Goal: Task Accomplishment & Management: Use online tool/utility

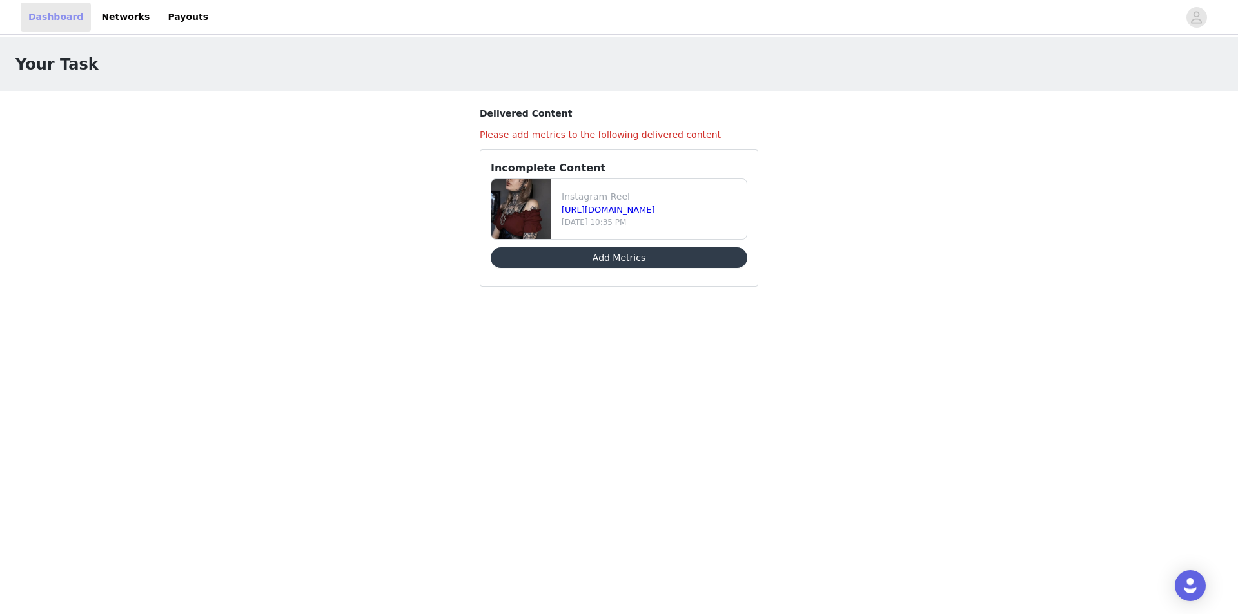
click at [54, 19] on link "Dashboard" at bounding box center [56, 17] width 70 height 29
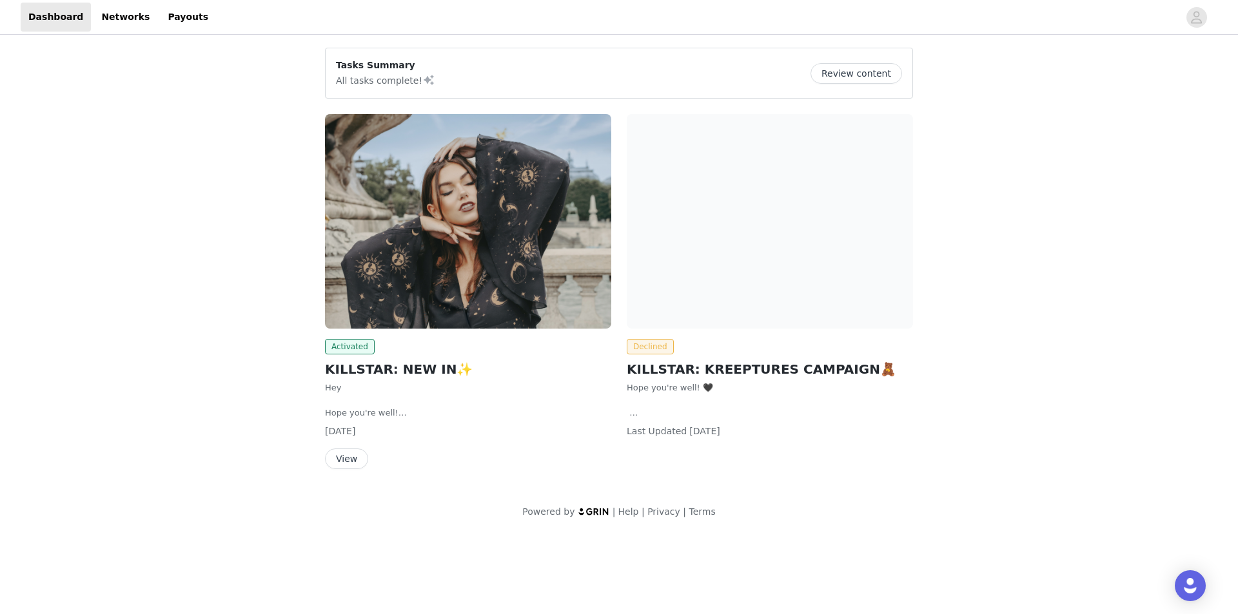
click at [349, 461] on button "View" at bounding box center [346, 459] width 43 height 21
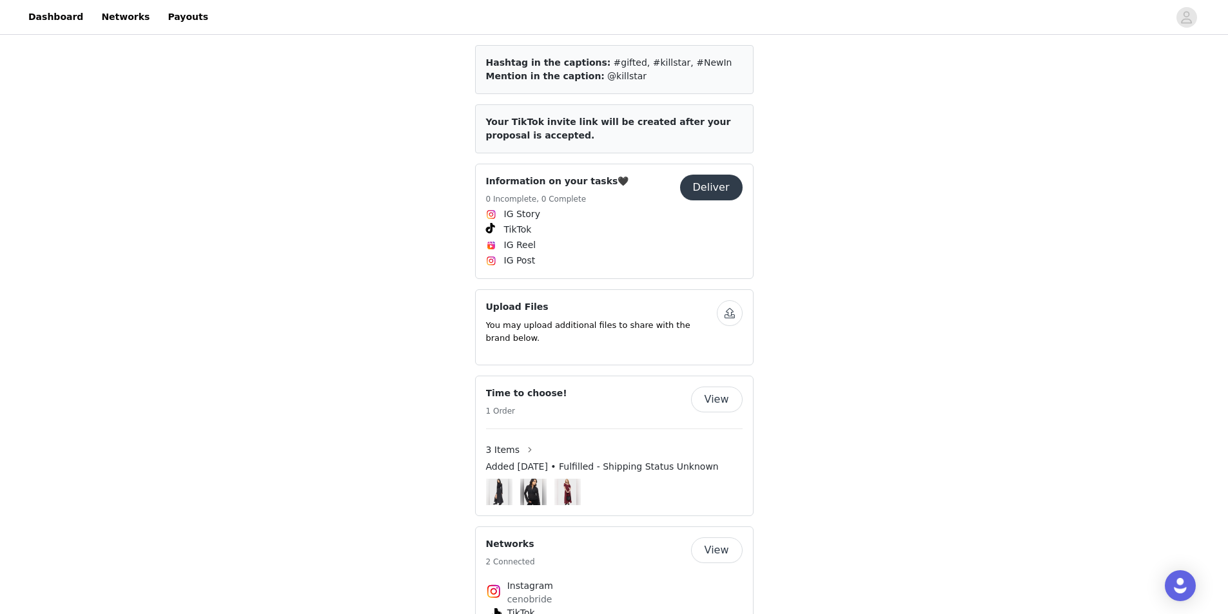
scroll to position [926, 0]
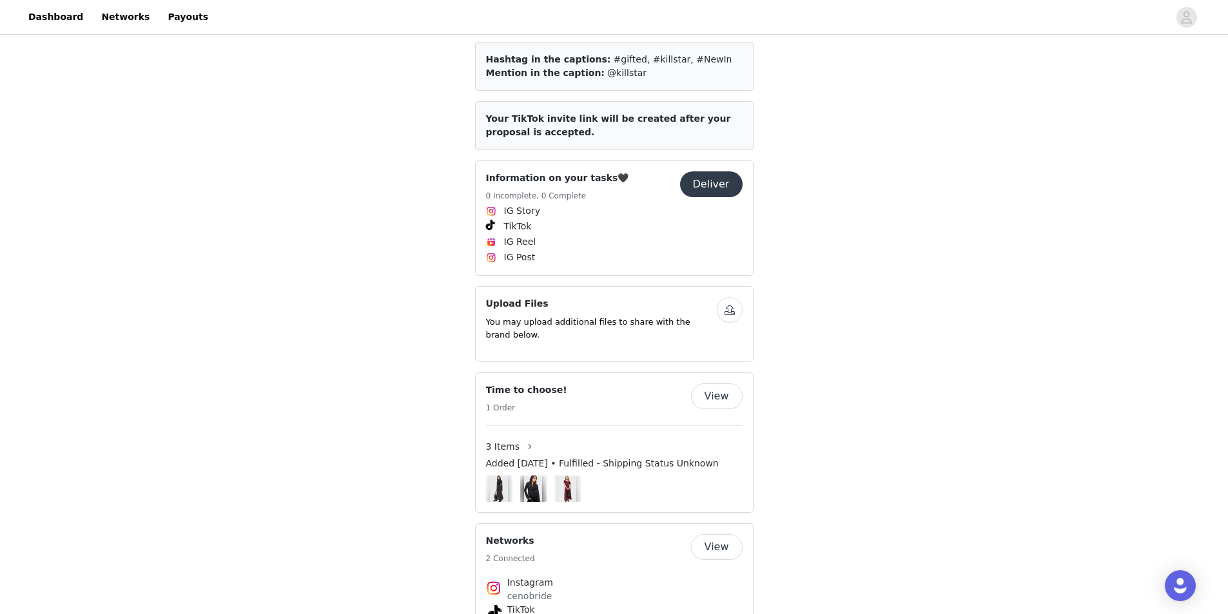
click at [712, 171] on button "Deliver" at bounding box center [711, 184] width 63 height 26
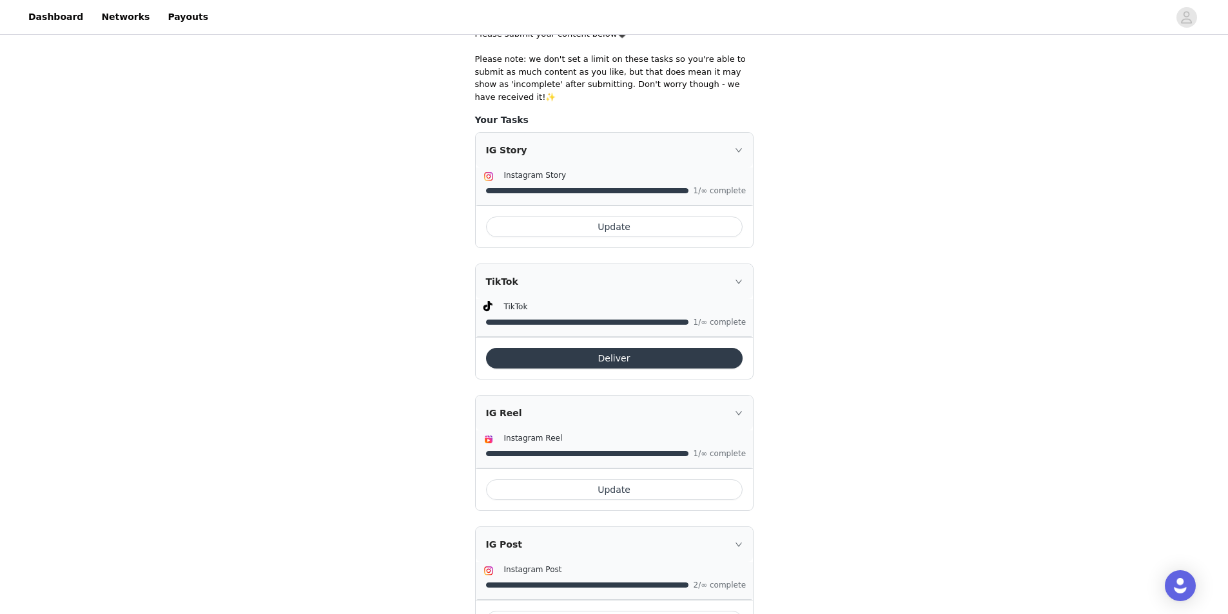
scroll to position [326, 0]
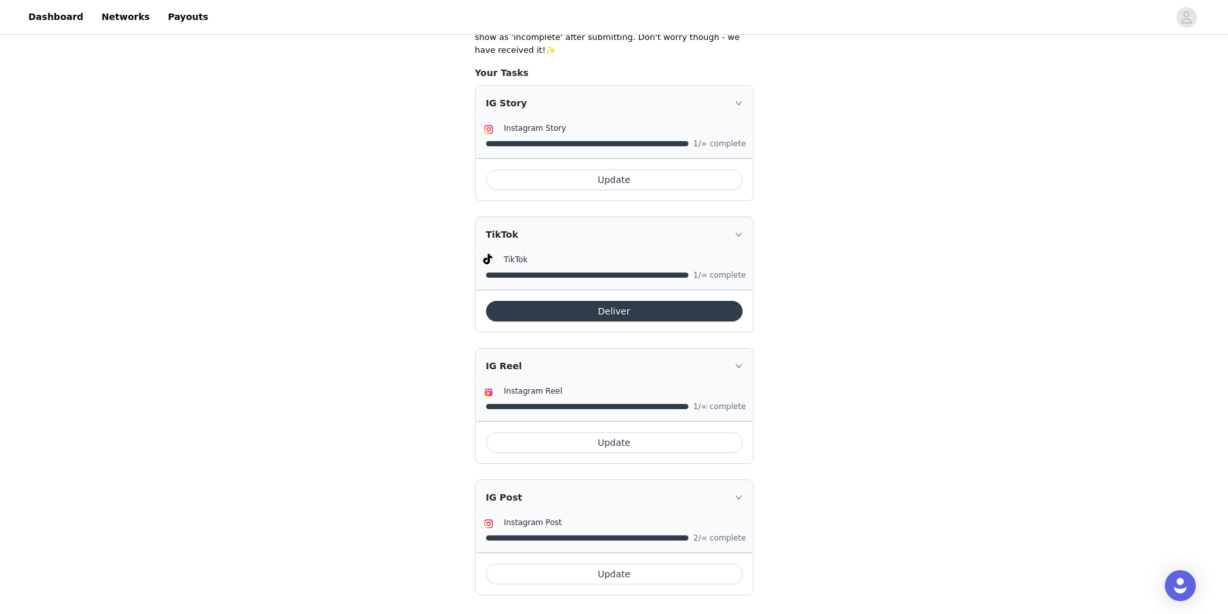
click at [688, 433] on button "Update" at bounding box center [614, 443] width 257 height 21
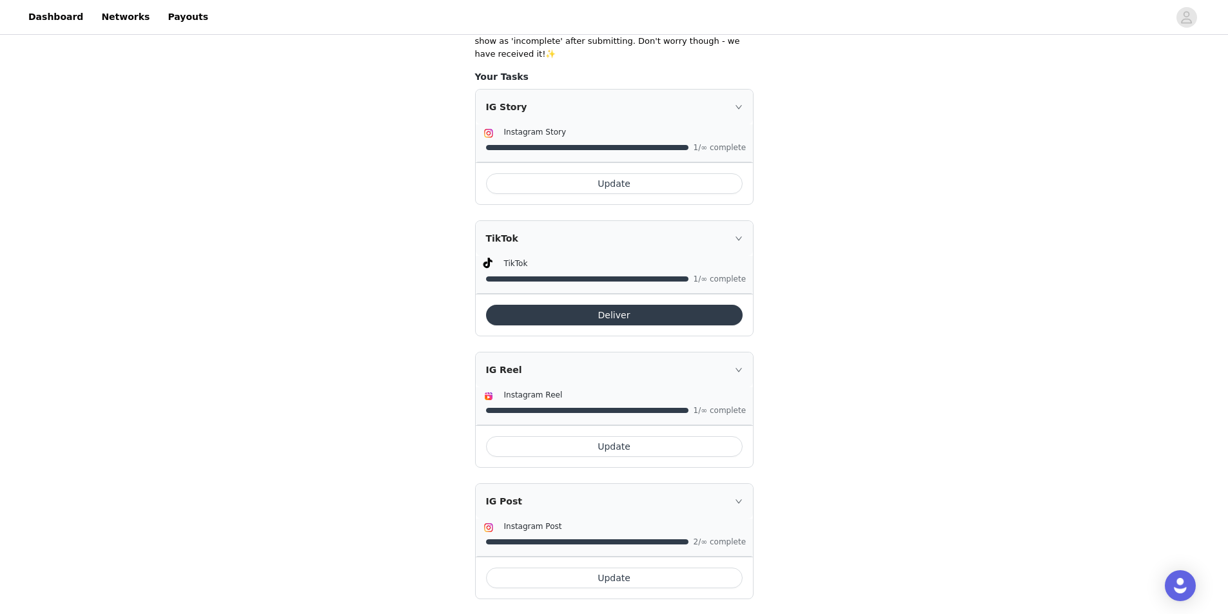
scroll to position [326, 0]
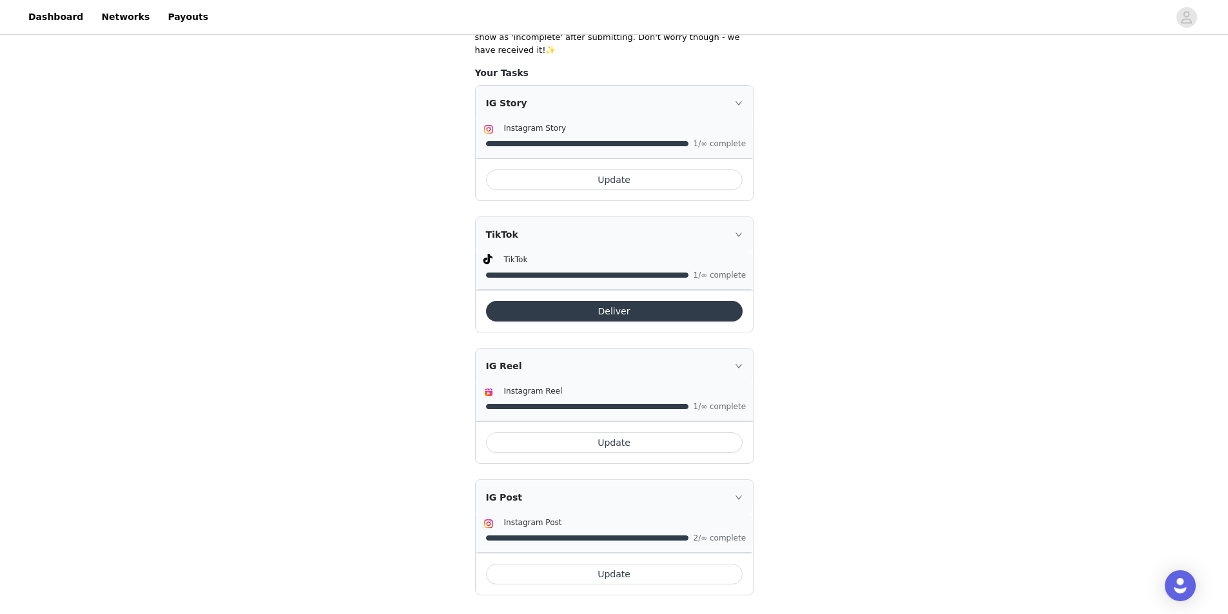
click at [634, 564] on button "Update" at bounding box center [614, 574] width 257 height 21
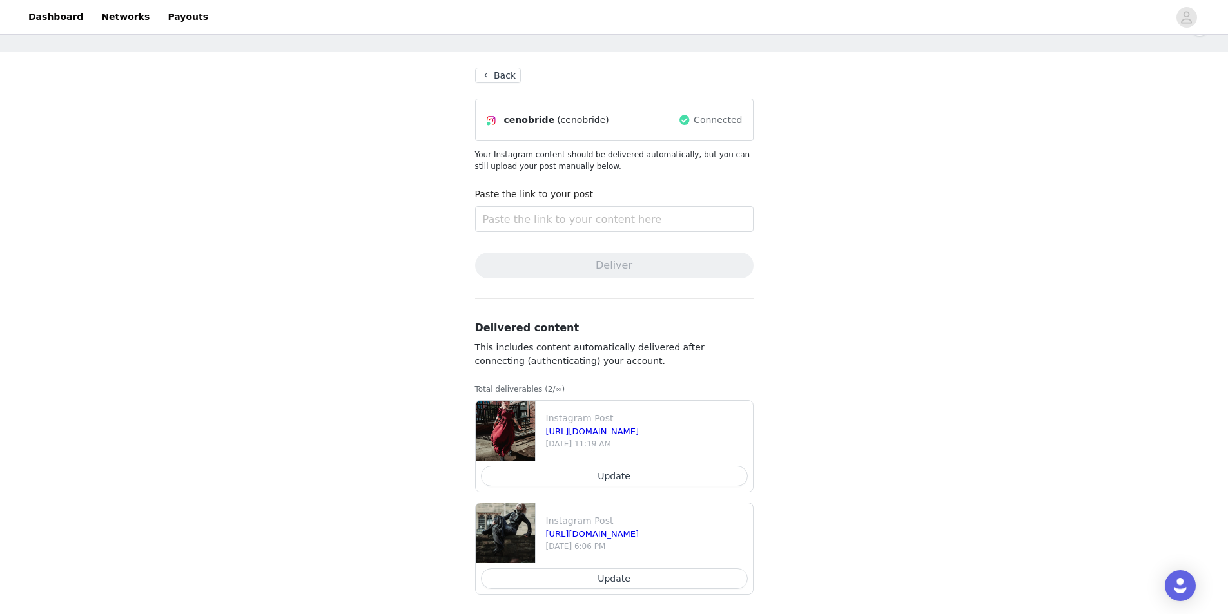
scroll to position [48, 0]
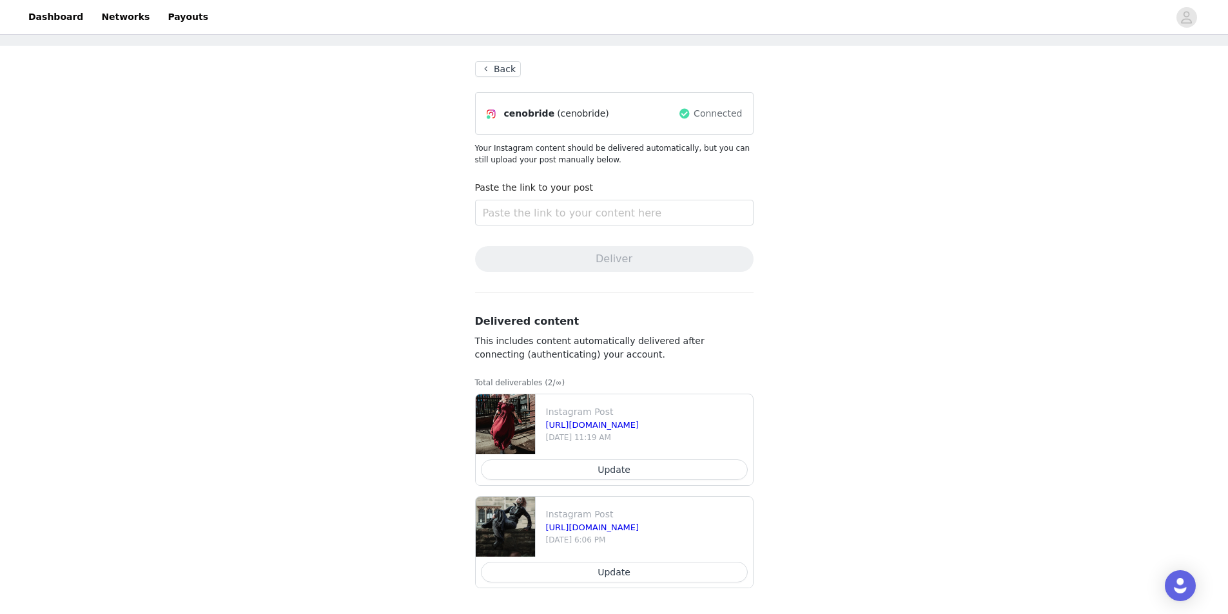
click at [666, 474] on button "Update" at bounding box center [614, 470] width 267 height 21
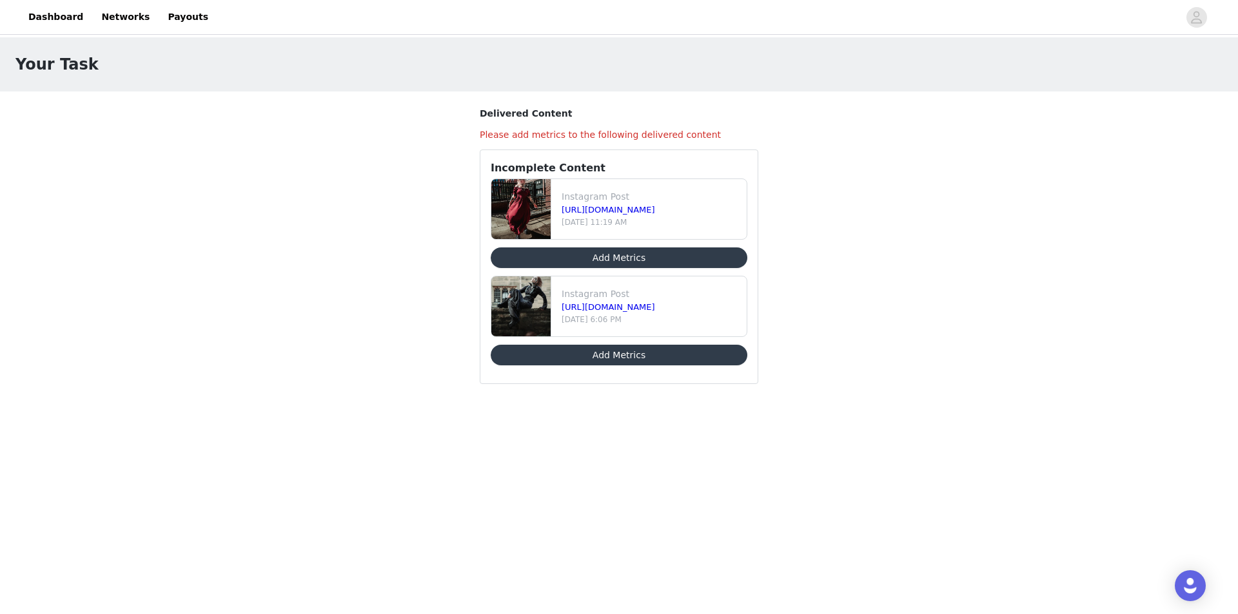
click at [694, 263] on button "Add Metrics" at bounding box center [619, 258] width 257 height 21
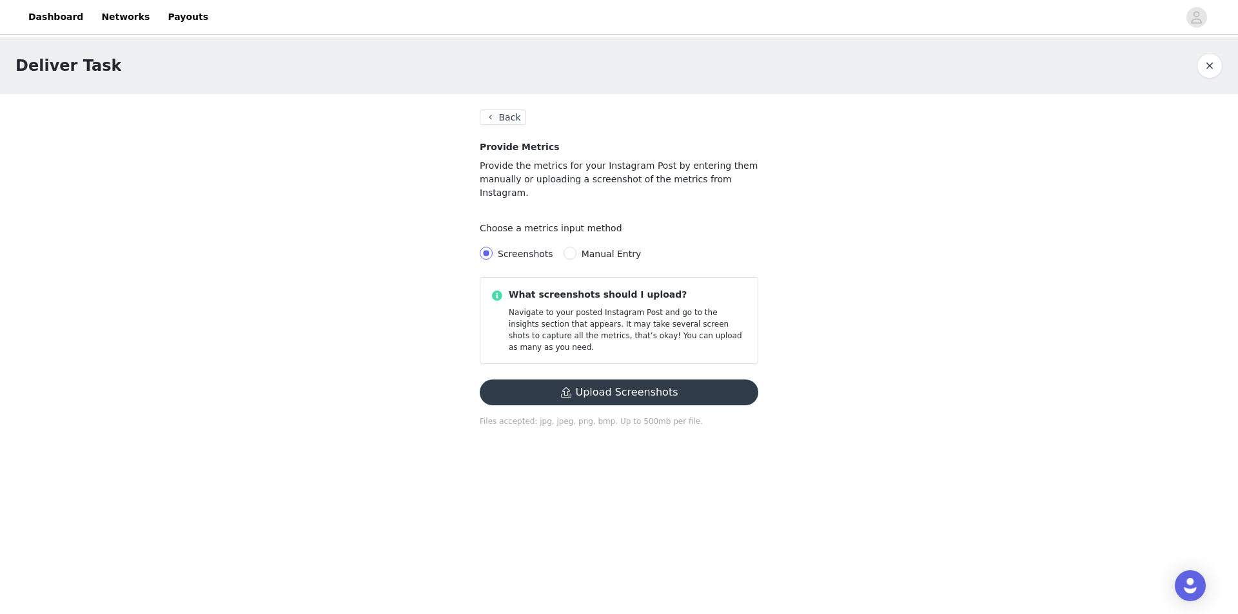
click at [565, 247] on div "Screenshots Manual Entry" at bounding box center [619, 254] width 278 height 26
click at [565, 247] on input "Manual Entry" at bounding box center [569, 253] width 13 height 13
radio input "true"
radio input "false"
radio input "true"
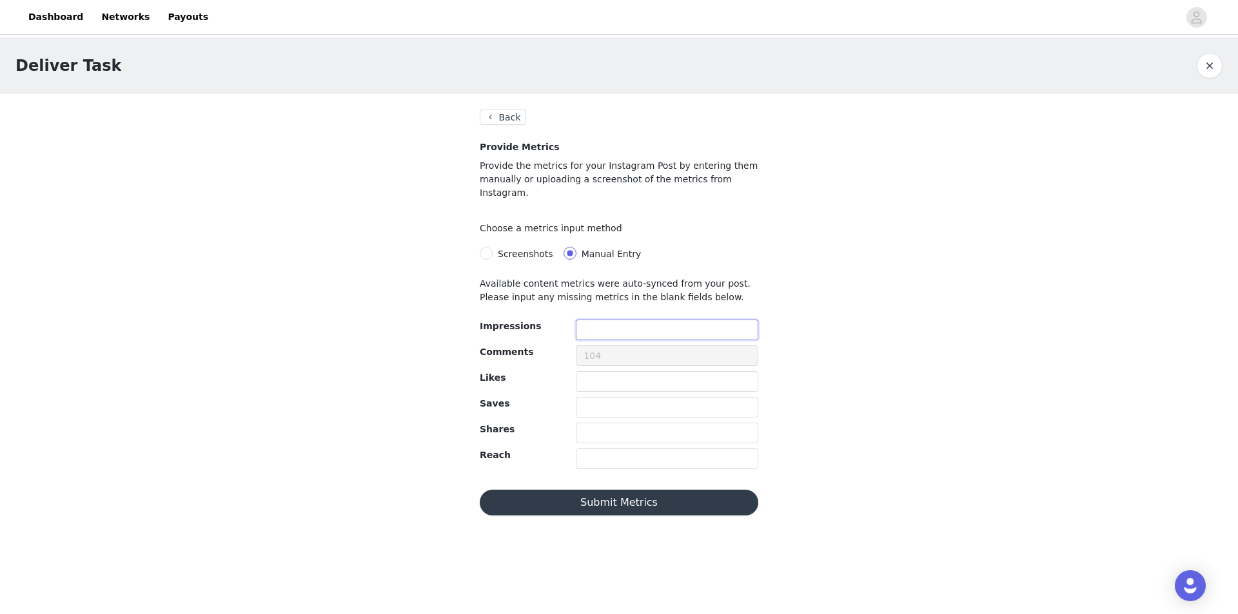
click at [604, 320] on input "text" at bounding box center [667, 330] width 182 height 21
click at [603, 371] on input "text" at bounding box center [667, 381] width 182 height 21
type input "212"
click at [639, 398] on input "text" at bounding box center [667, 407] width 182 height 21
type input "33"
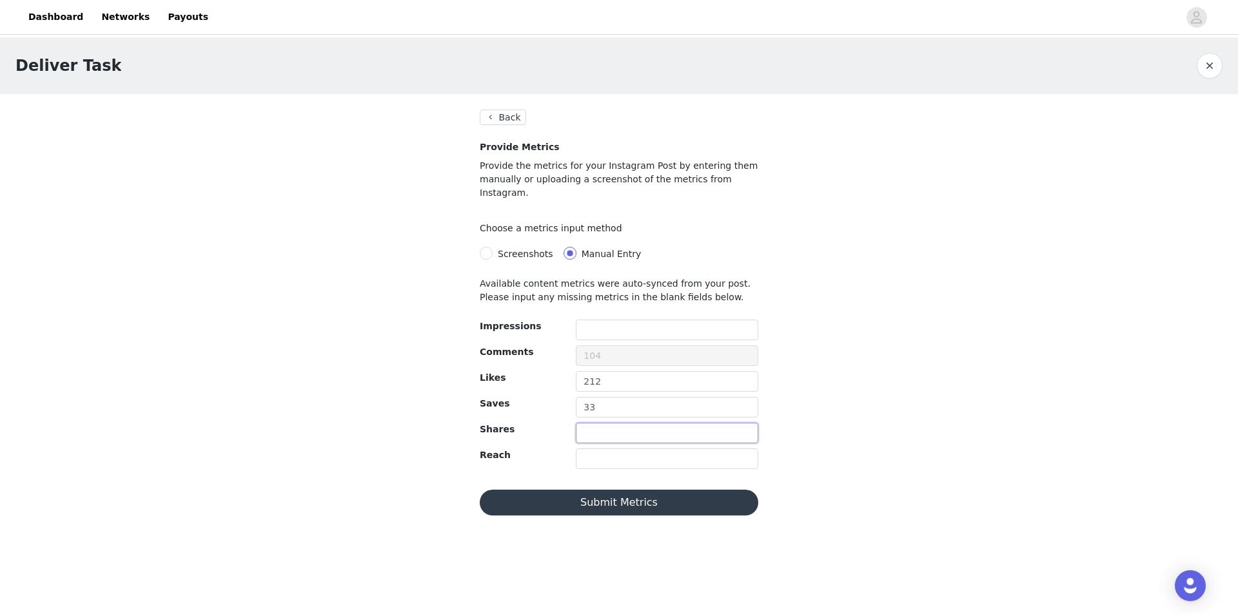
click at [618, 423] on input "text" at bounding box center [667, 433] width 182 height 21
type input "3"
click at [615, 449] on input "text" at bounding box center [667, 459] width 182 height 21
type input "7885"
click at [636, 320] on input "text" at bounding box center [667, 330] width 182 height 21
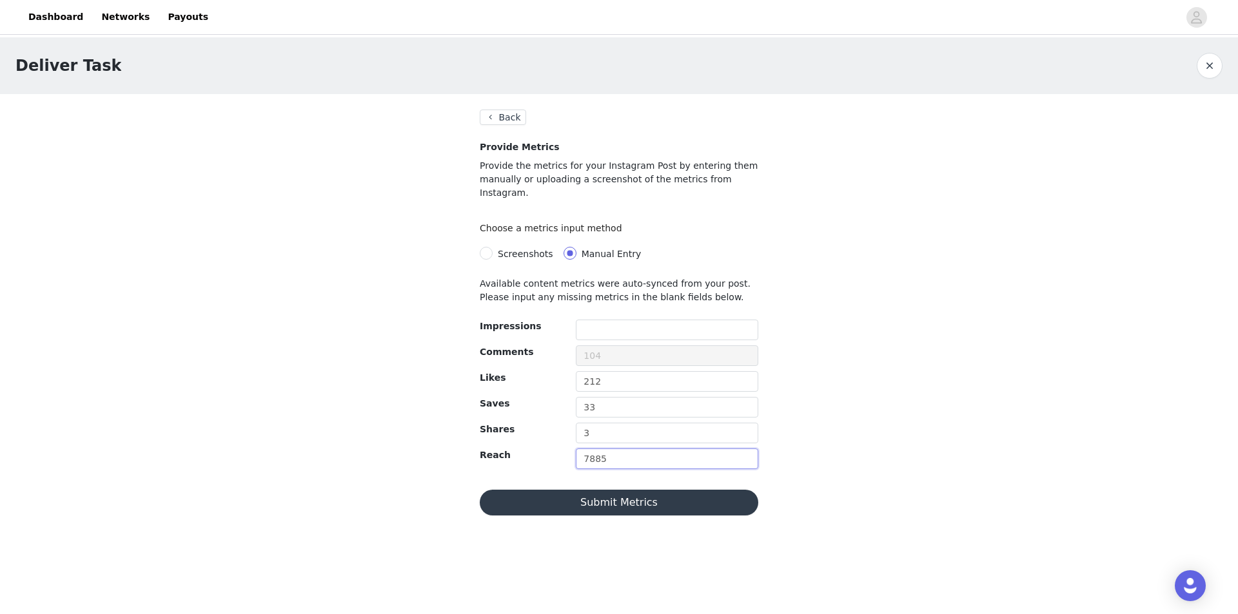
drag, startPoint x: 629, startPoint y: 444, endPoint x: 565, endPoint y: 442, distance: 63.8
click at [565, 449] on div "Reach 7885" at bounding box center [618, 462] width 289 height 26
click at [626, 322] on input "text" at bounding box center [667, 330] width 182 height 21
type input "7885"
click at [614, 454] on input "text" at bounding box center [667, 459] width 182 height 21
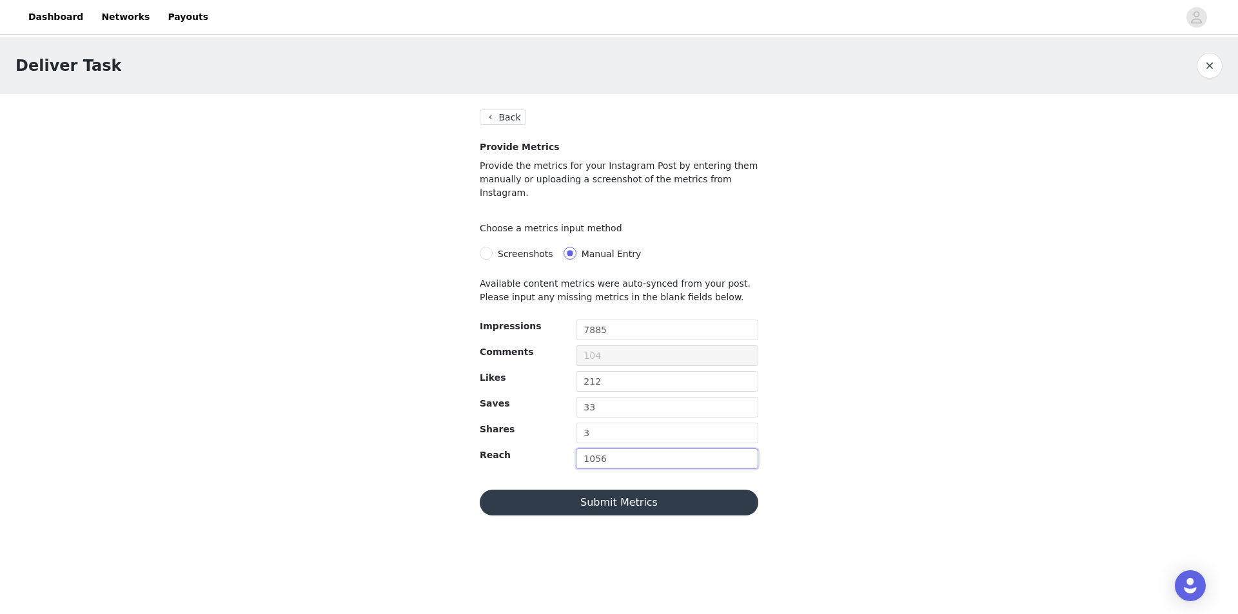
type input "1056"
click at [875, 422] on div "Deliver Task Back Provide Metrics Provide the metrics for your Instagram Post b…" at bounding box center [619, 284] width 1238 height 494
click at [676, 490] on button "Submit Metrics" at bounding box center [619, 503] width 278 height 26
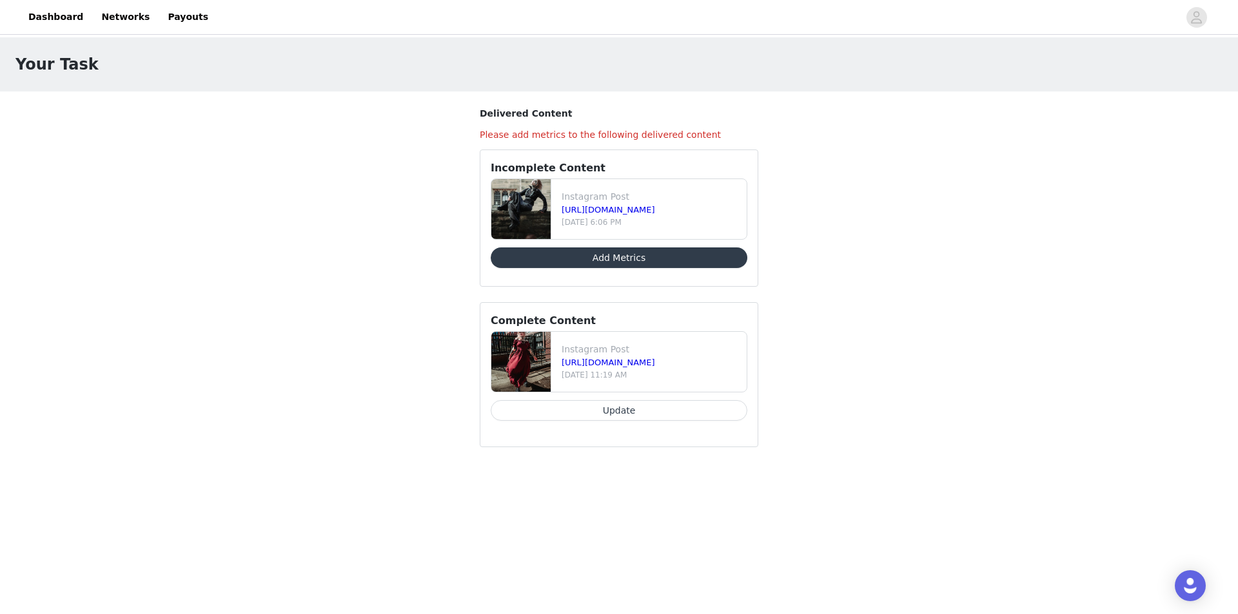
click at [694, 264] on button "Add Metrics" at bounding box center [619, 258] width 257 height 21
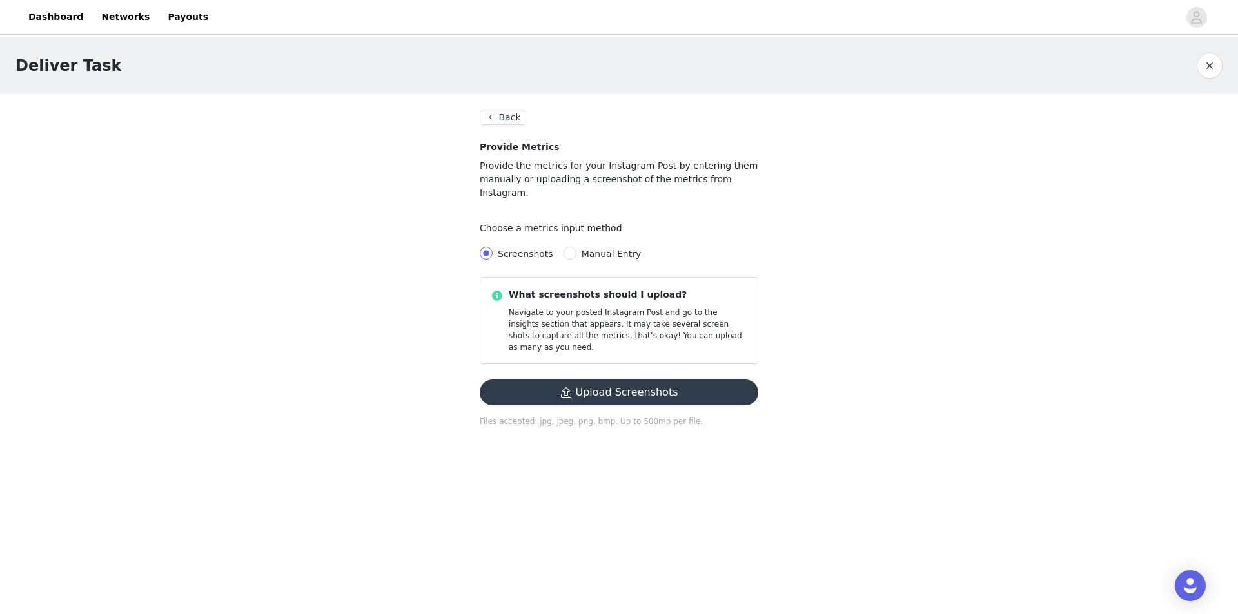
click at [576, 249] on span "Manual Entry" at bounding box center [611, 254] width 70 height 10
click at [569, 247] on input "Manual Entry" at bounding box center [569, 253] width 13 height 13
radio input "true"
radio input "false"
radio input "true"
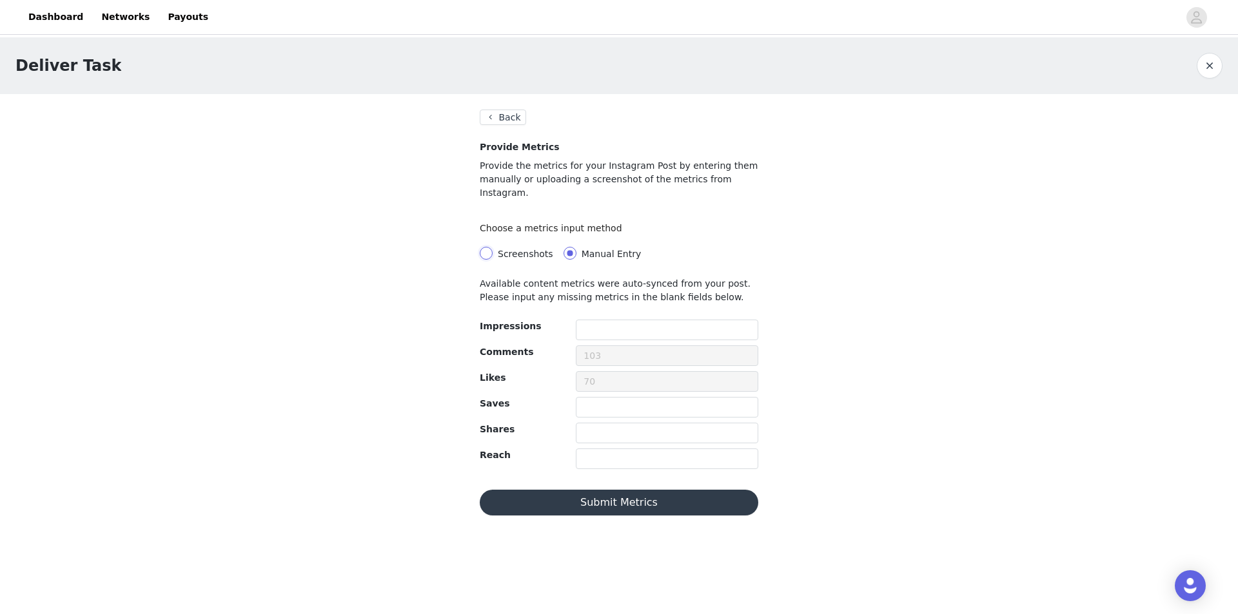
drag, startPoint x: 601, startPoint y: 371, endPoint x: 485, endPoint y: 239, distance: 175.4
click at [485, 247] on input "Screenshots" at bounding box center [486, 253] width 13 height 13
radio input "true"
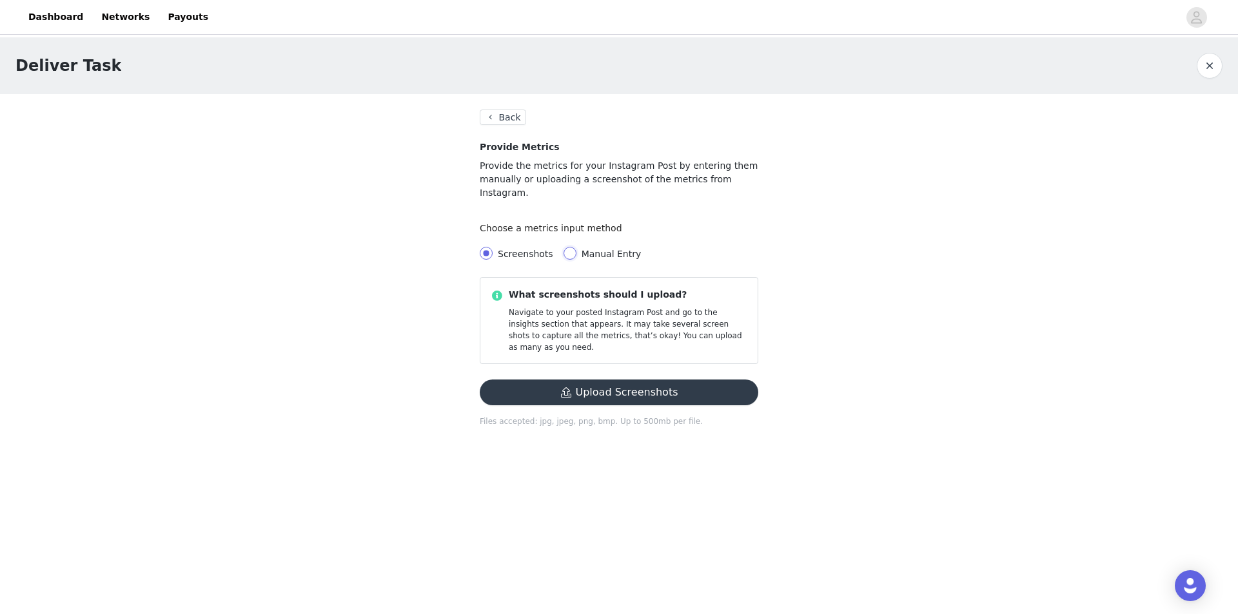
click at [563, 247] on input "Manual Entry" at bounding box center [569, 253] width 13 height 13
radio input "true"
radio input "false"
radio input "true"
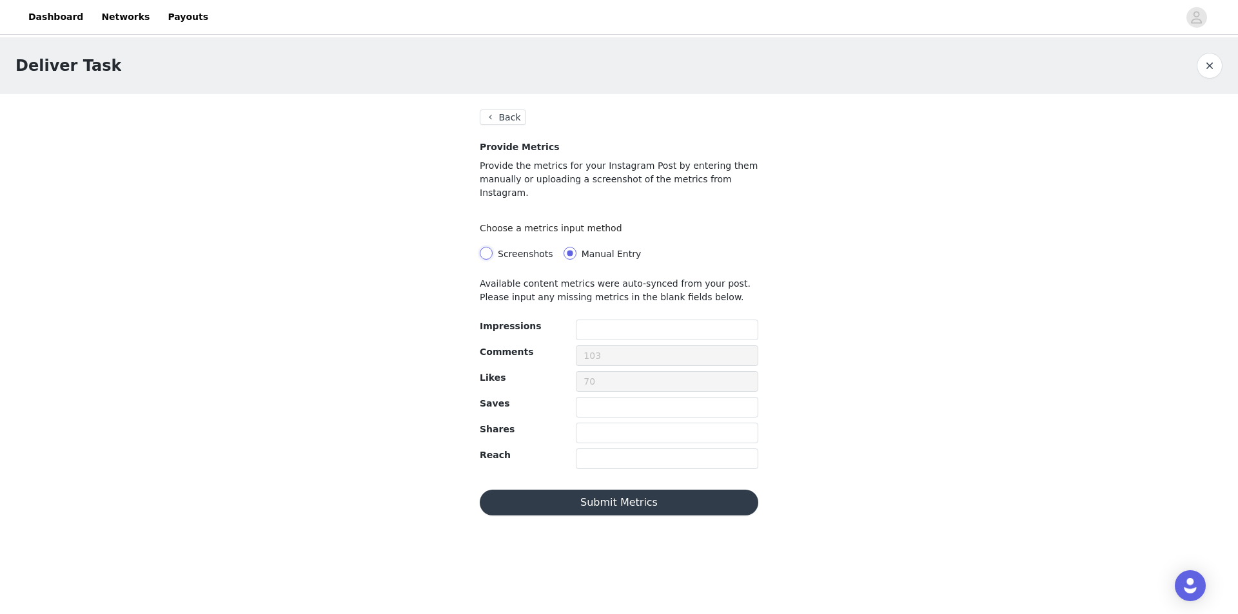
click at [485, 247] on input "Screenshots" at bounding box center [486, 253] width 13 height 13
radio input "true"
radio input "false"
